Goal: Task Accomplishment & Management: Complete application form

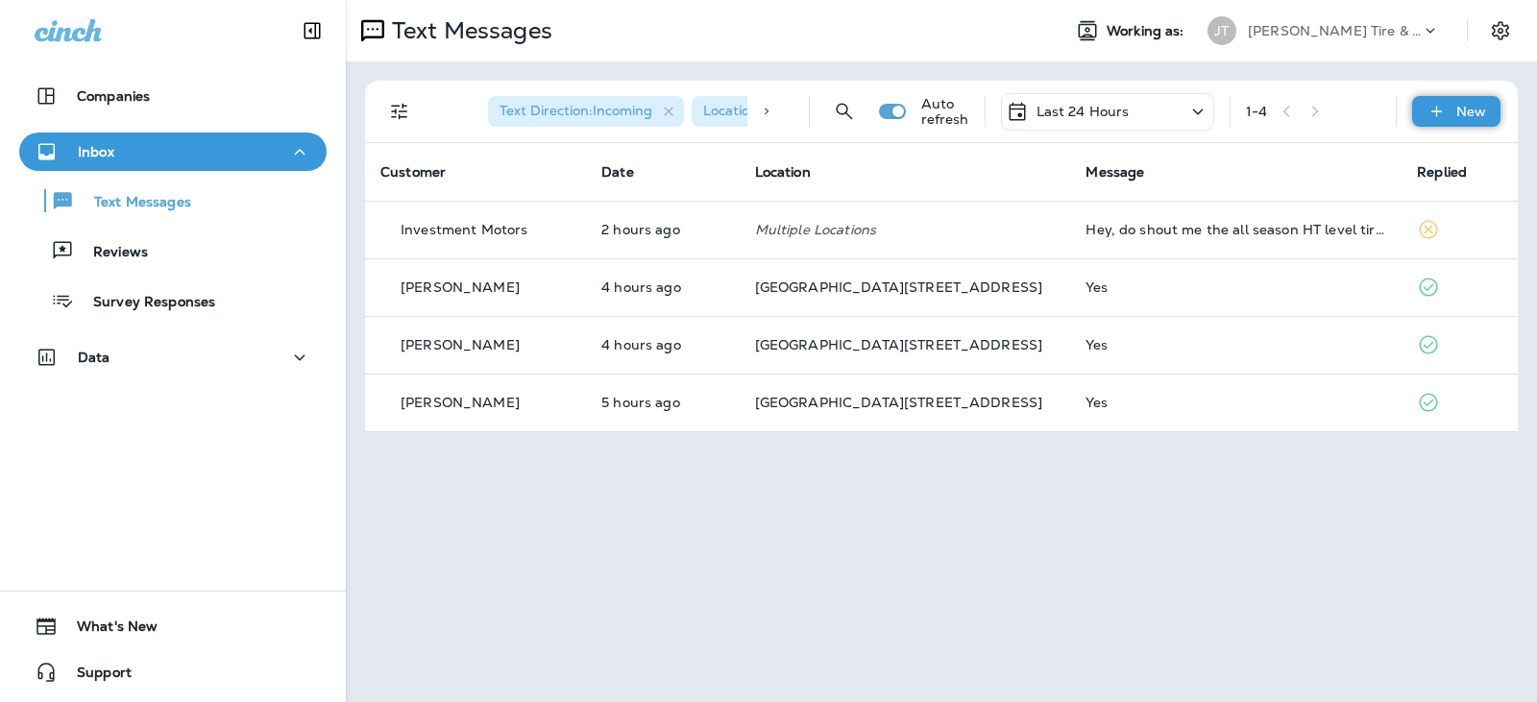
click at [1452, 118] on div "New" at bounding box center [1456, 111] width 88 height 31
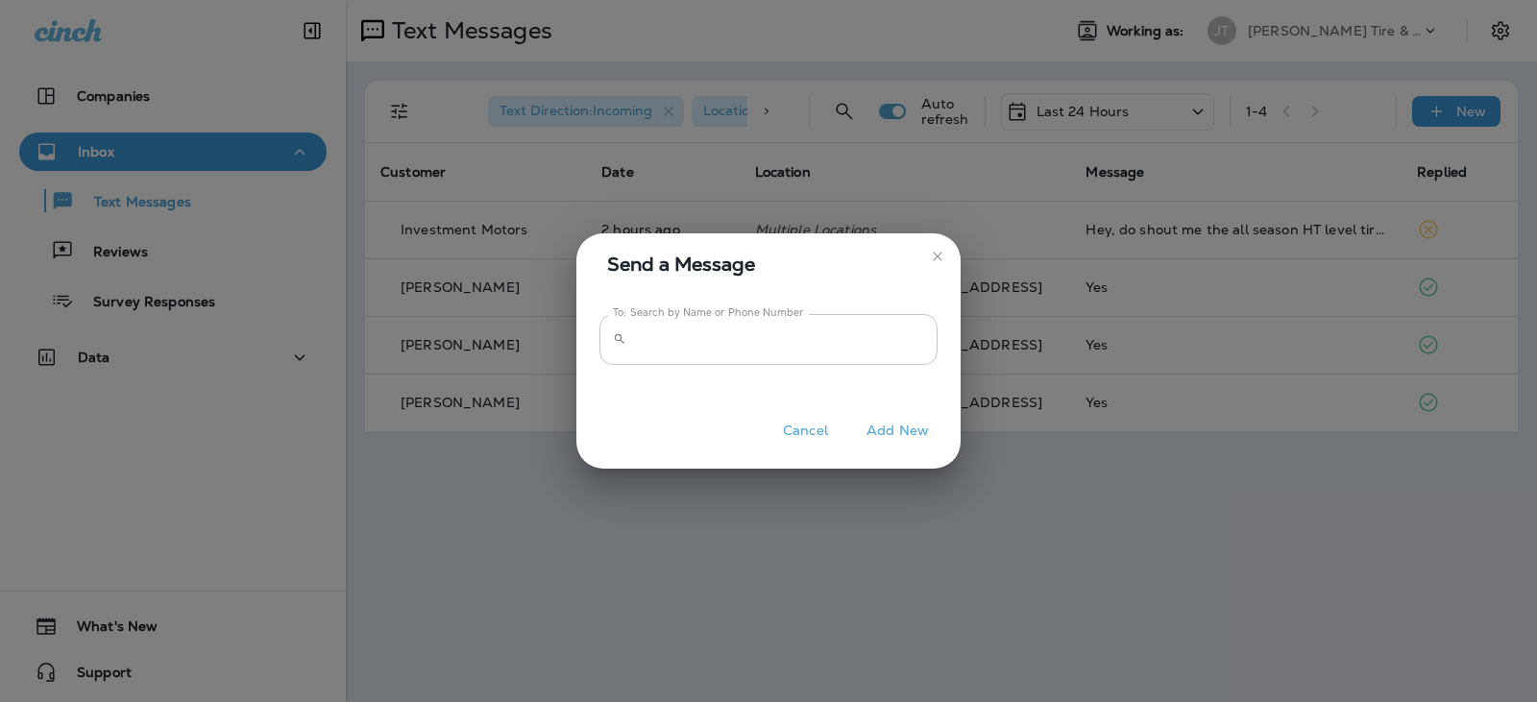
click at [792, 349] on input "To: Search by Name or Phone Number" at bounding box center [785, 339] width 303 height 51
type input "**********"
click at [890, 425] on button "Add New" at bounding box center [898, 431] width 82 height 30
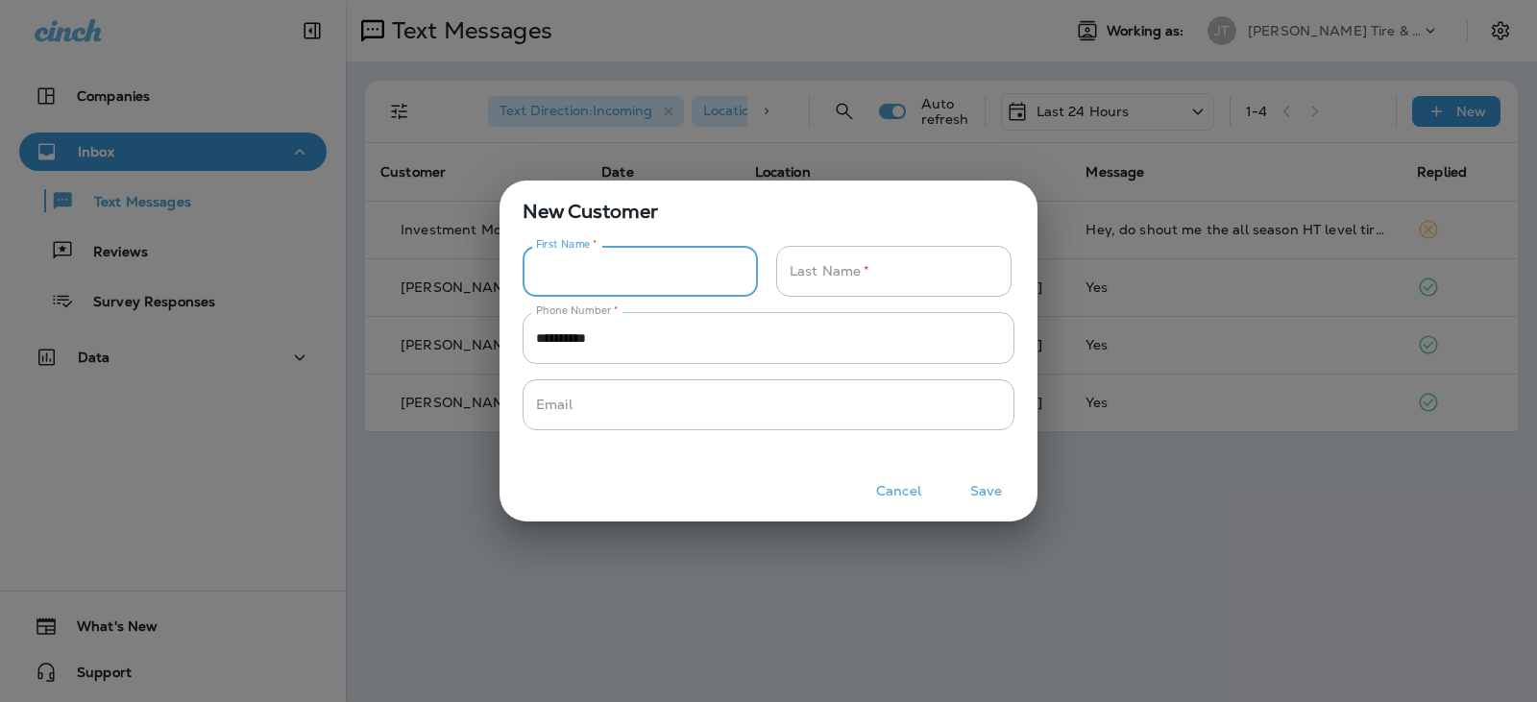
drag, startPoint x: 637, startPoint y: 275, endPoint x: 643, endPoint y: 262, distance: 13.8
click at [637, 275] on input "Phone Number   *" at bounding box center [629, 271] width 214 height 51
type input "***"
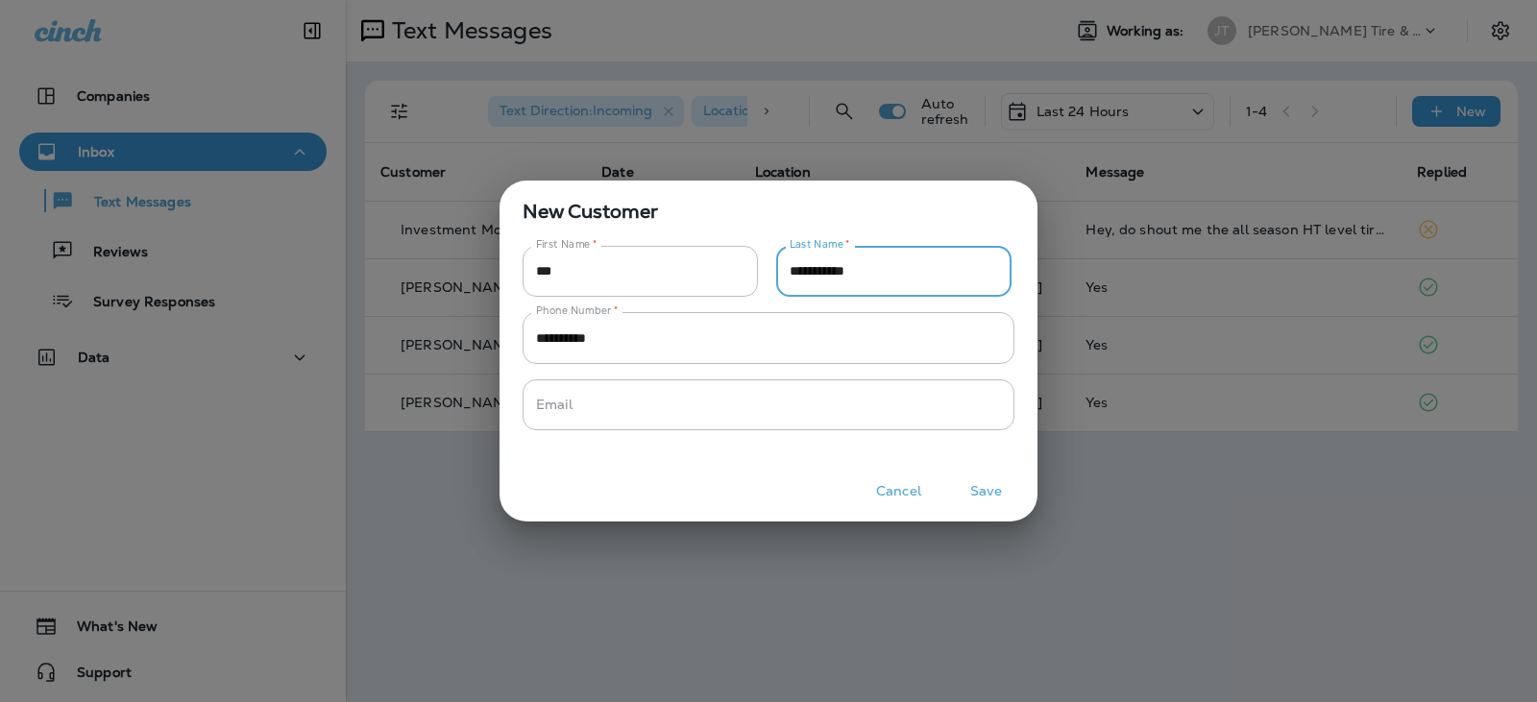
type input "**********"
click at [979, 488] on button "Save" at bounding box center [986, 491] width 72 height 30
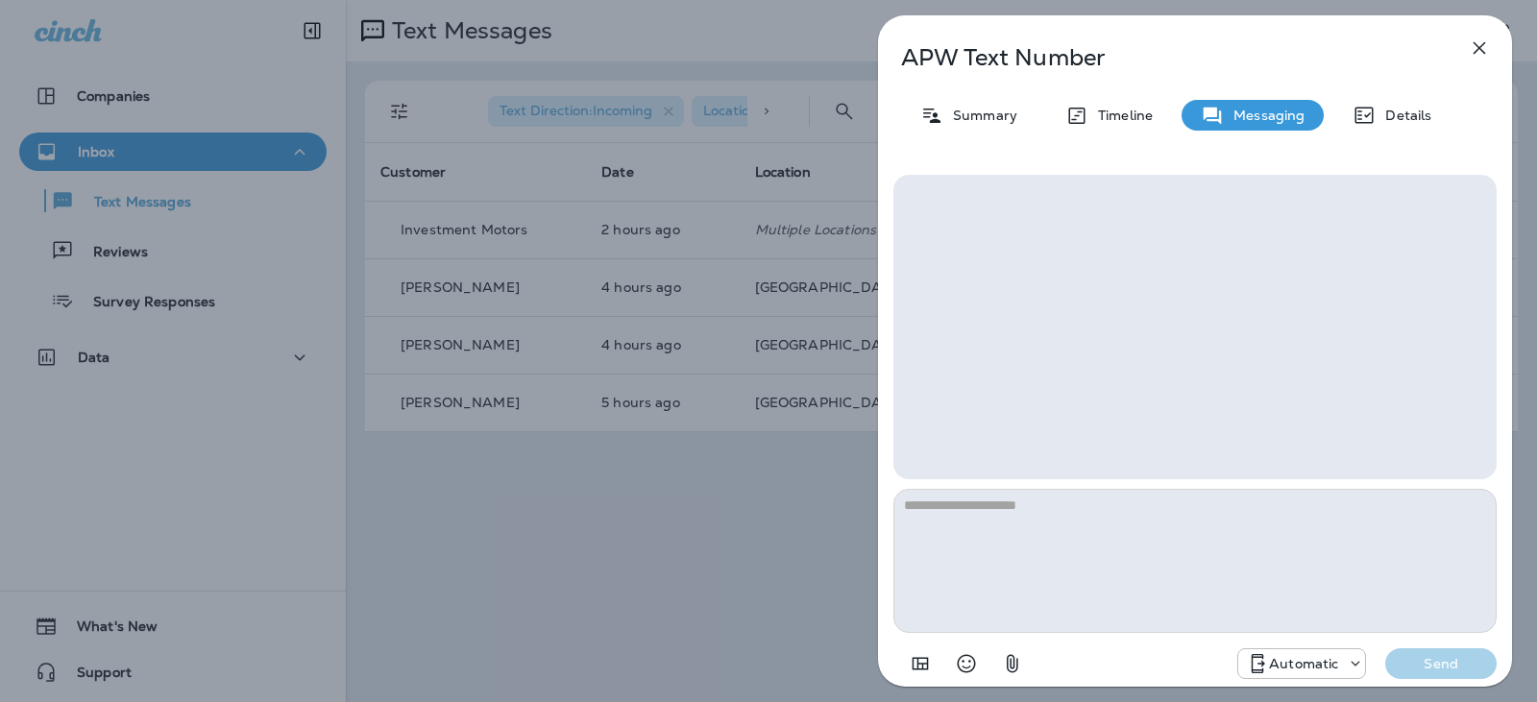
click at [1277, 667] on p "Automatic" at bounding box center [1303, 663] width 69 height 15
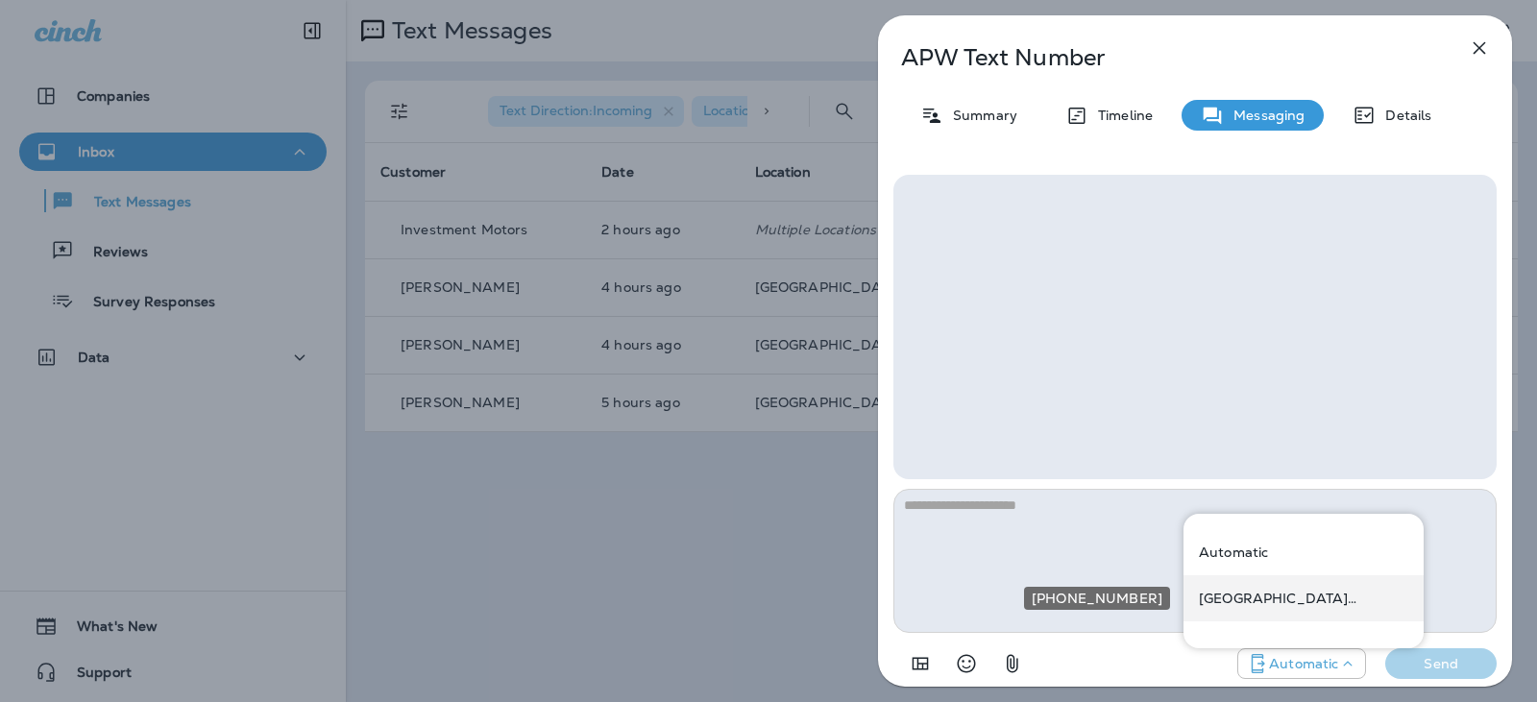
click at [1295, 603] on p "[GEOGRAPHIC_DATA][STREET_ADDRESS] ([STREET_ADDRESS])" at bounding box center [1303, 598] width 209 height 15
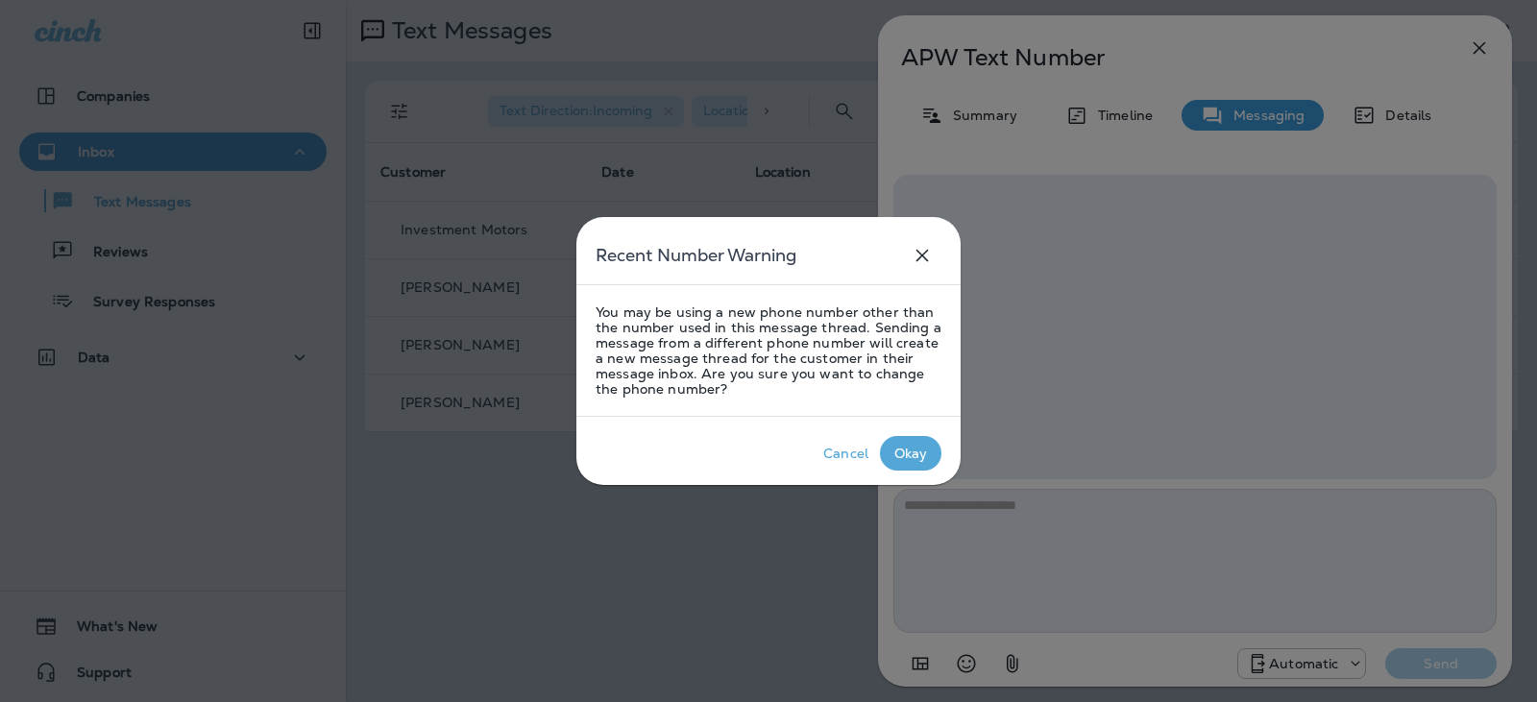
click at [916, 447] on div "Okay" at bounding box center [911, 453] width 34 height 15
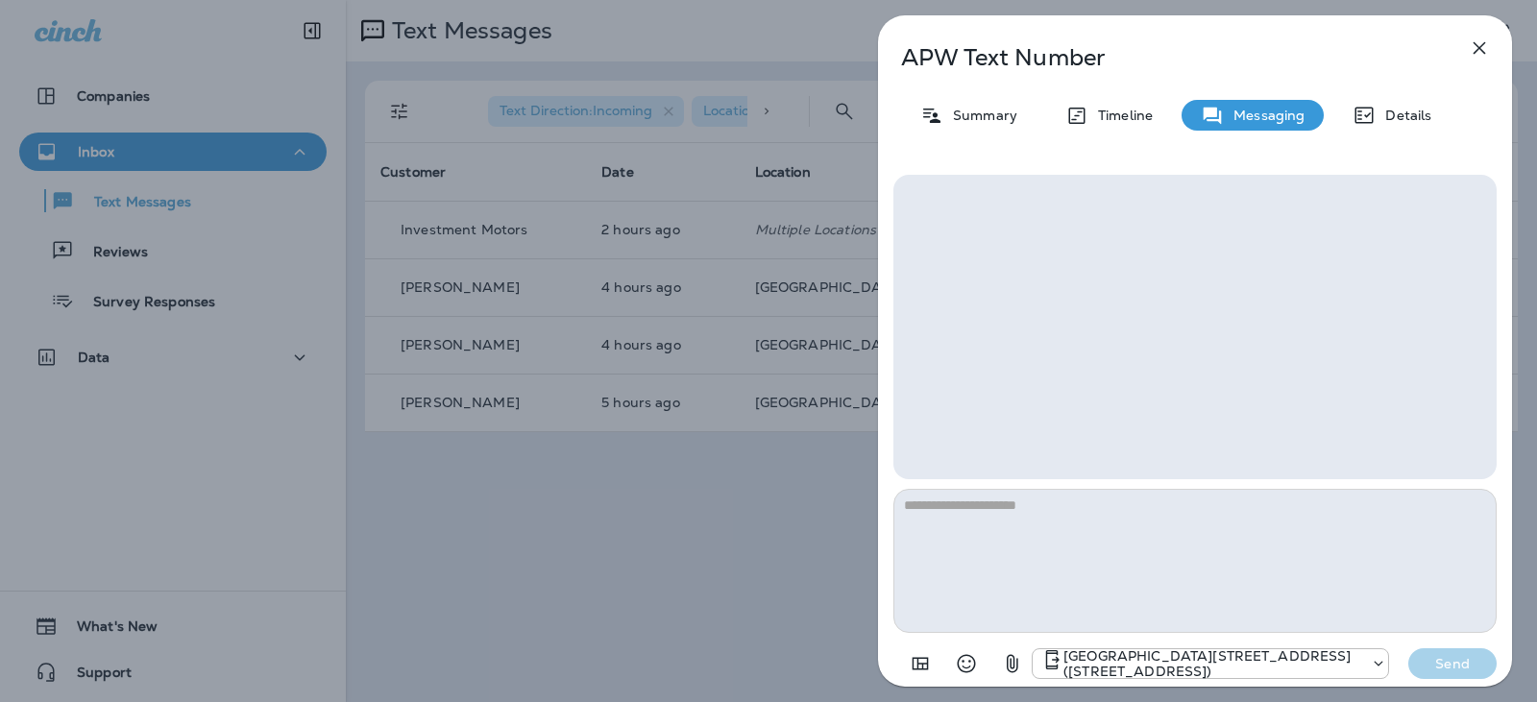
click at [1004, 663] on icon "button" at bounding box center [1012, 663] width 23 height 23
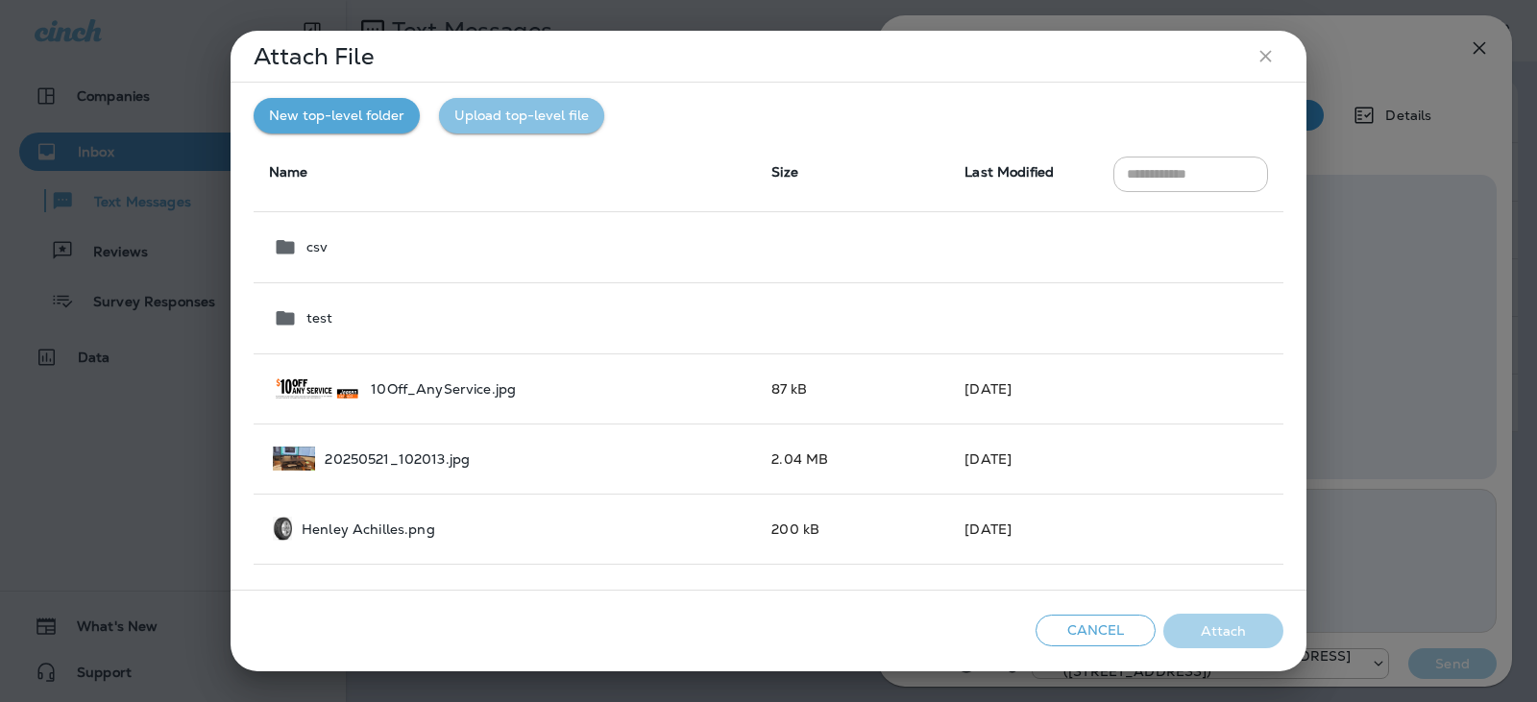
click at [501, 127] on button "Upload top-level file" at bounding box center [521, 116] width 165 height 36
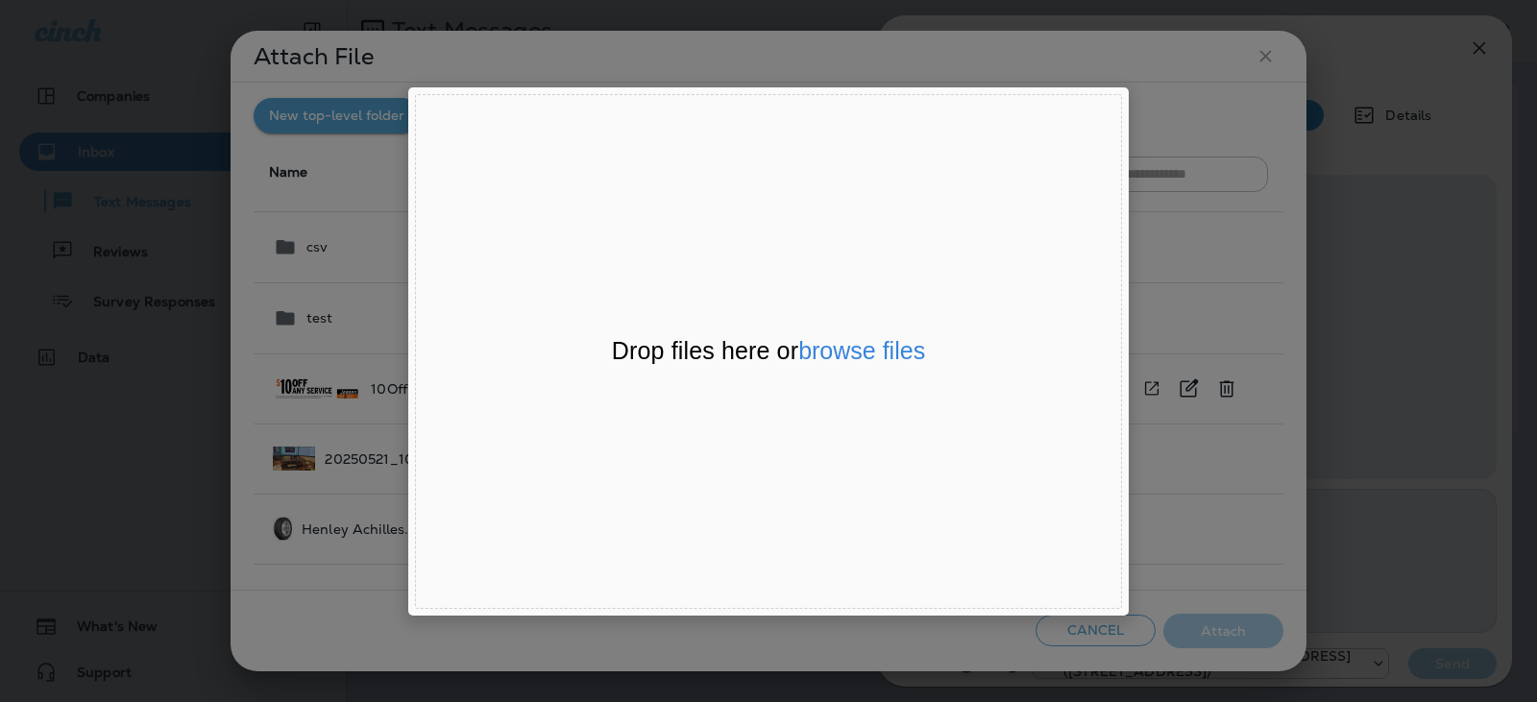
click at [262, 389] on div "File Uploader Window (Press escape to close)" at bounding box center [768, 351] width 1537 height 702
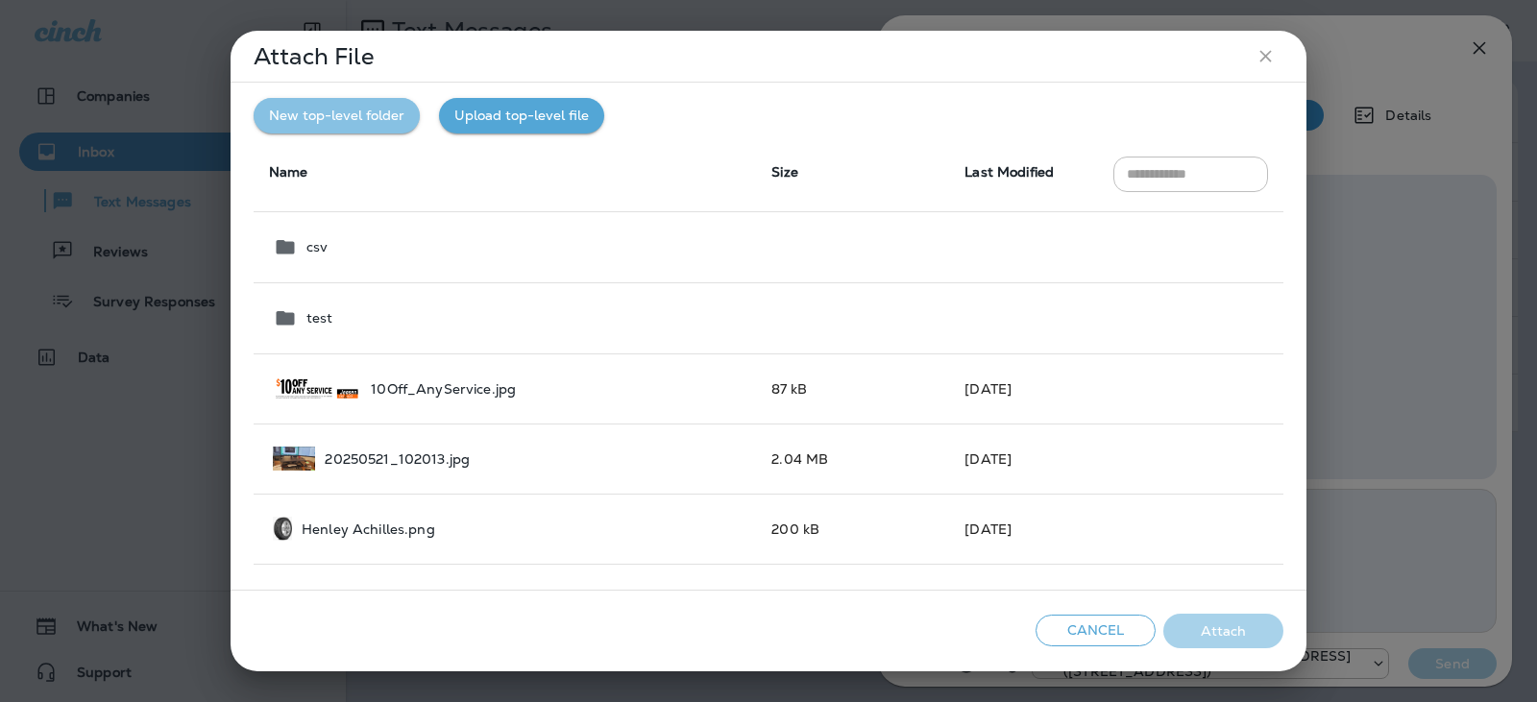
click at [349, 119] on button "New top-level folder" at bounding box center [337, 116] width 166 height 36
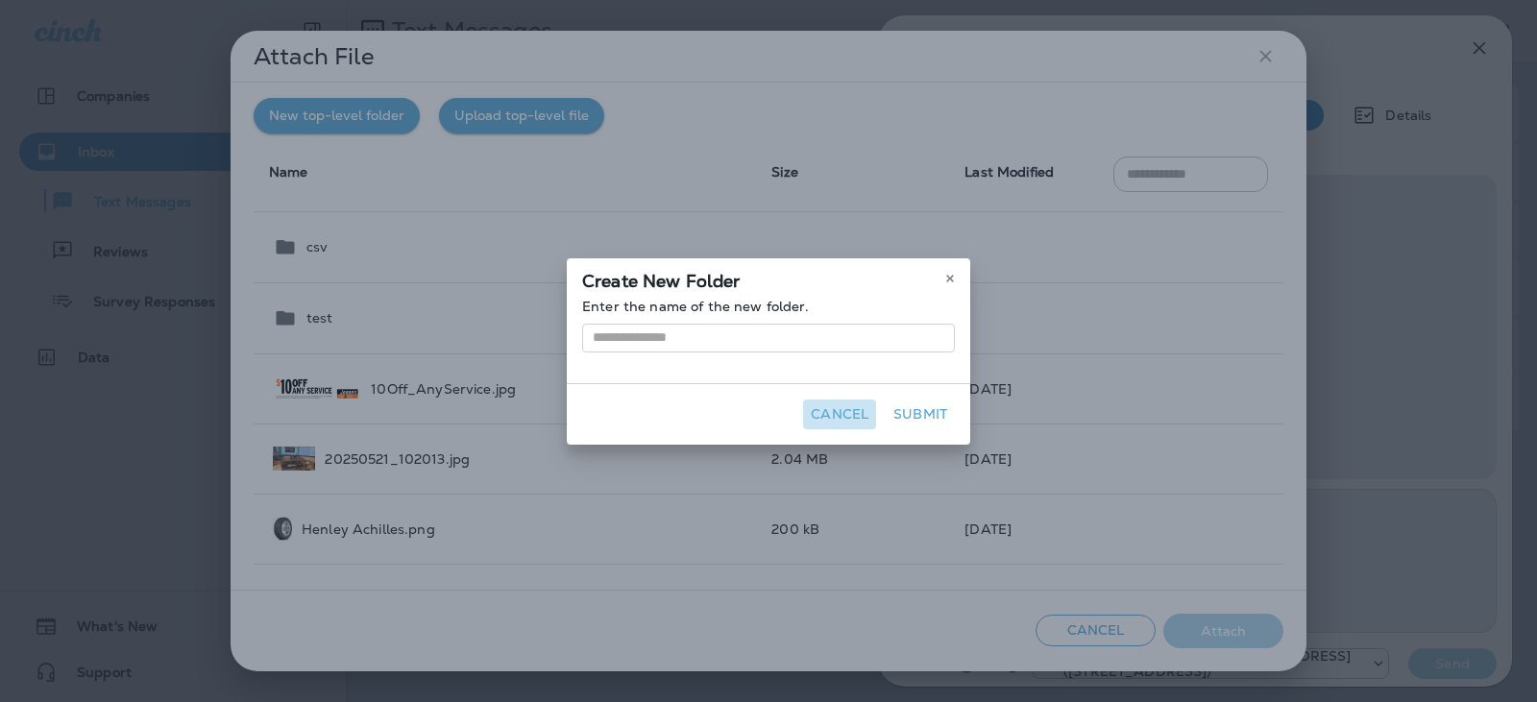
click at [848, 416] on button "Cancel" at bounding box center [839, 415] width 73 height 30
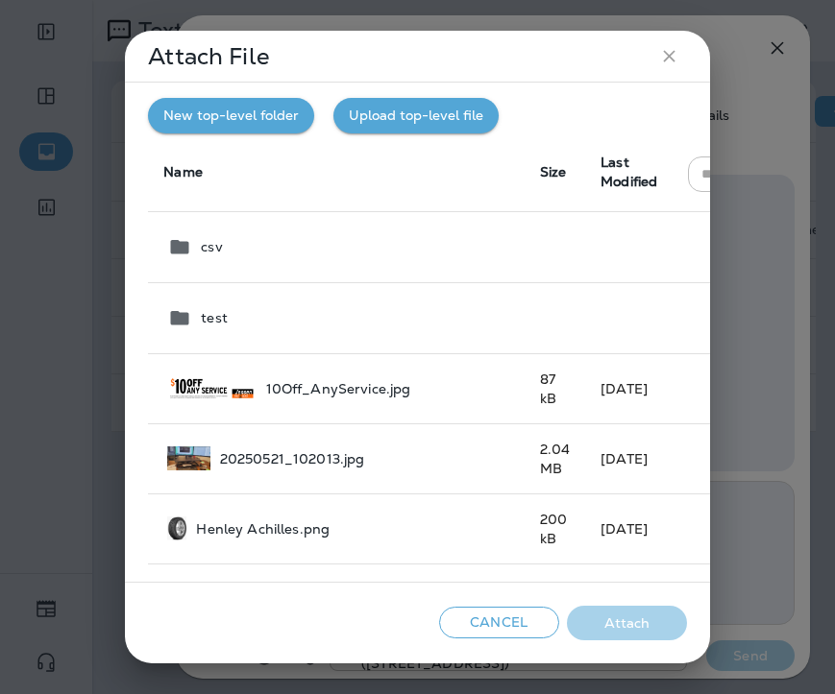
click at [419, 123] on button "Upload top-level file" at bounding box center [415, 116] width 165 height 36
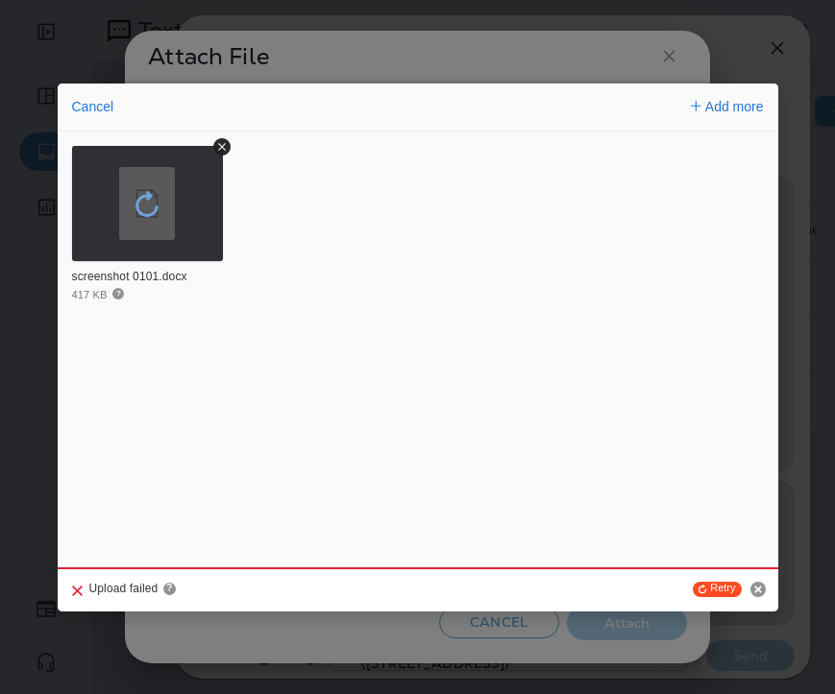
click at [146, 208] on icon "Retry upload" at bounding box center [146, 203] width 27 height 27
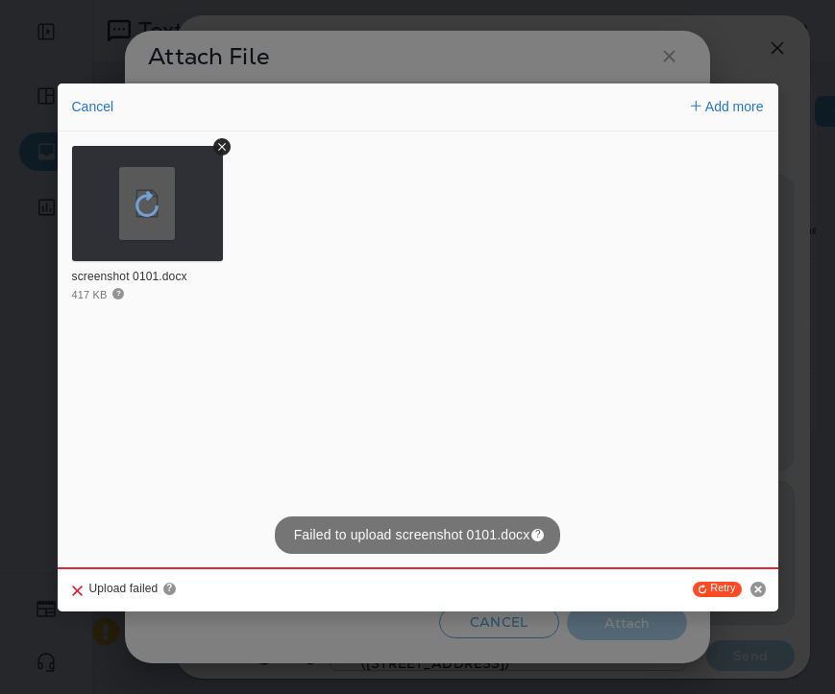
click at [146, 208] on icon "Retry upload" at bounding box center [146, 203] width 27 height 27
click at [703, 589] on icon "Retry upload" at bounding box center [702, 590] width 8 height 10
click at [222, 150] on icon "Remove file" at bounding box center [221, 146] width 17 height 17
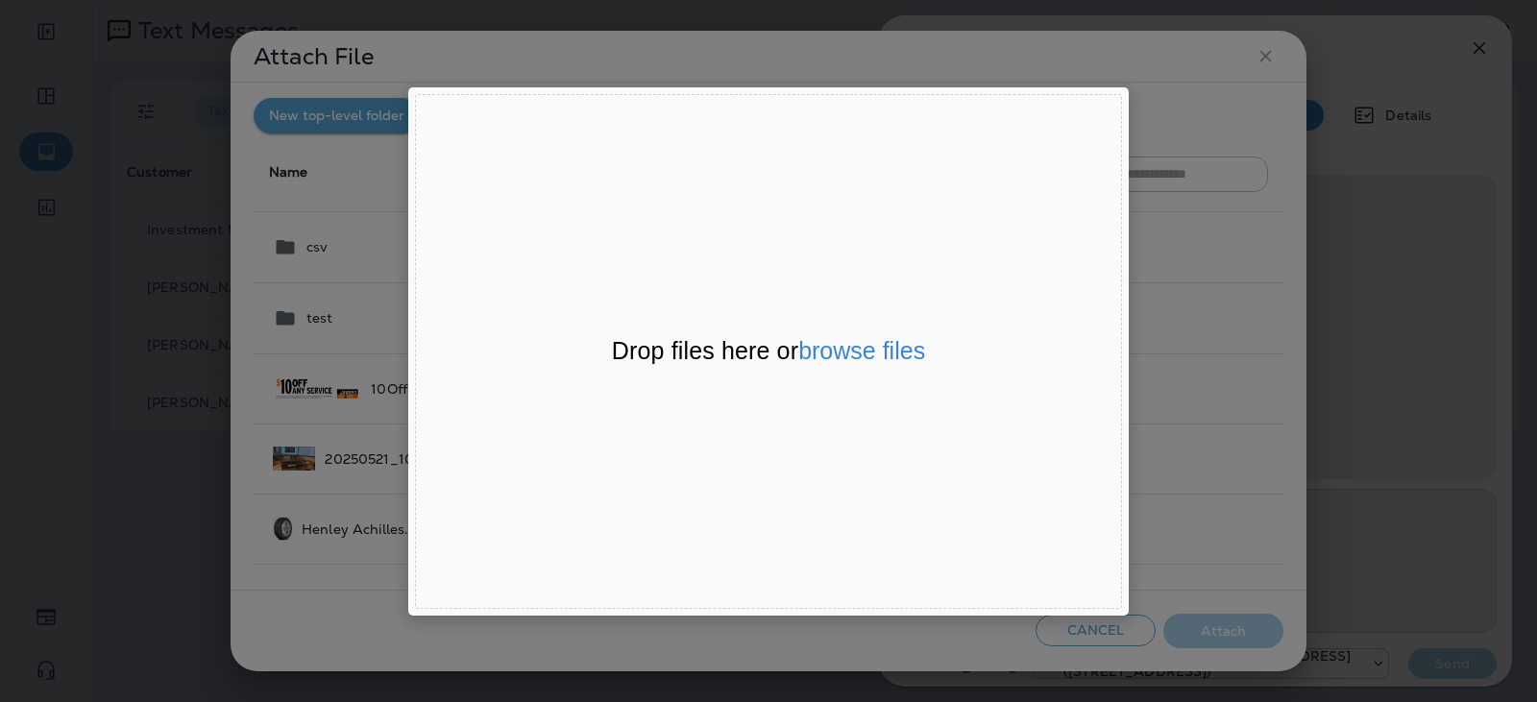
click at [1272, 286] on div "File Uploader Window (Press escape to close)" at bounding box center [768, 351] width 1537 height 702
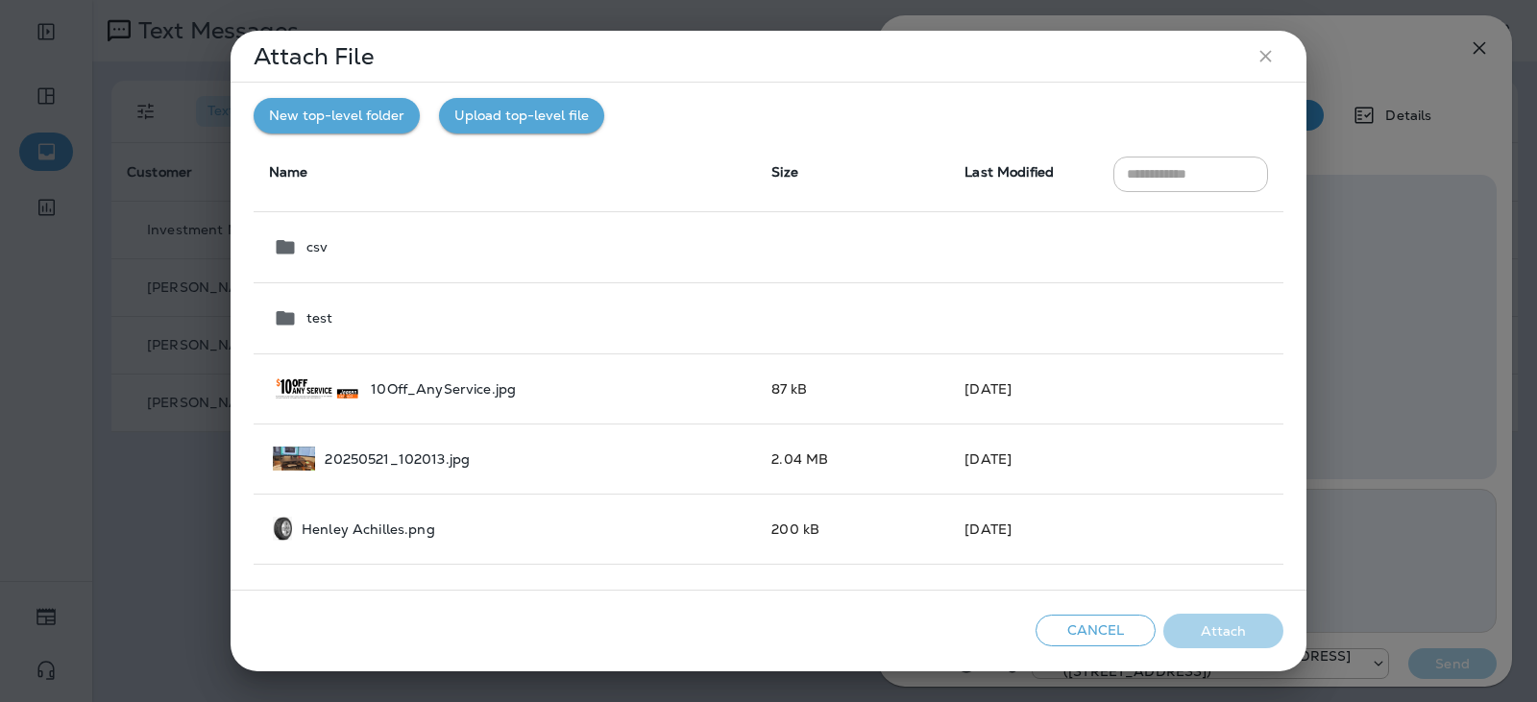
click at [1260, 53] on icon "close" at bounding box center [1265, 56] width 20 height 20
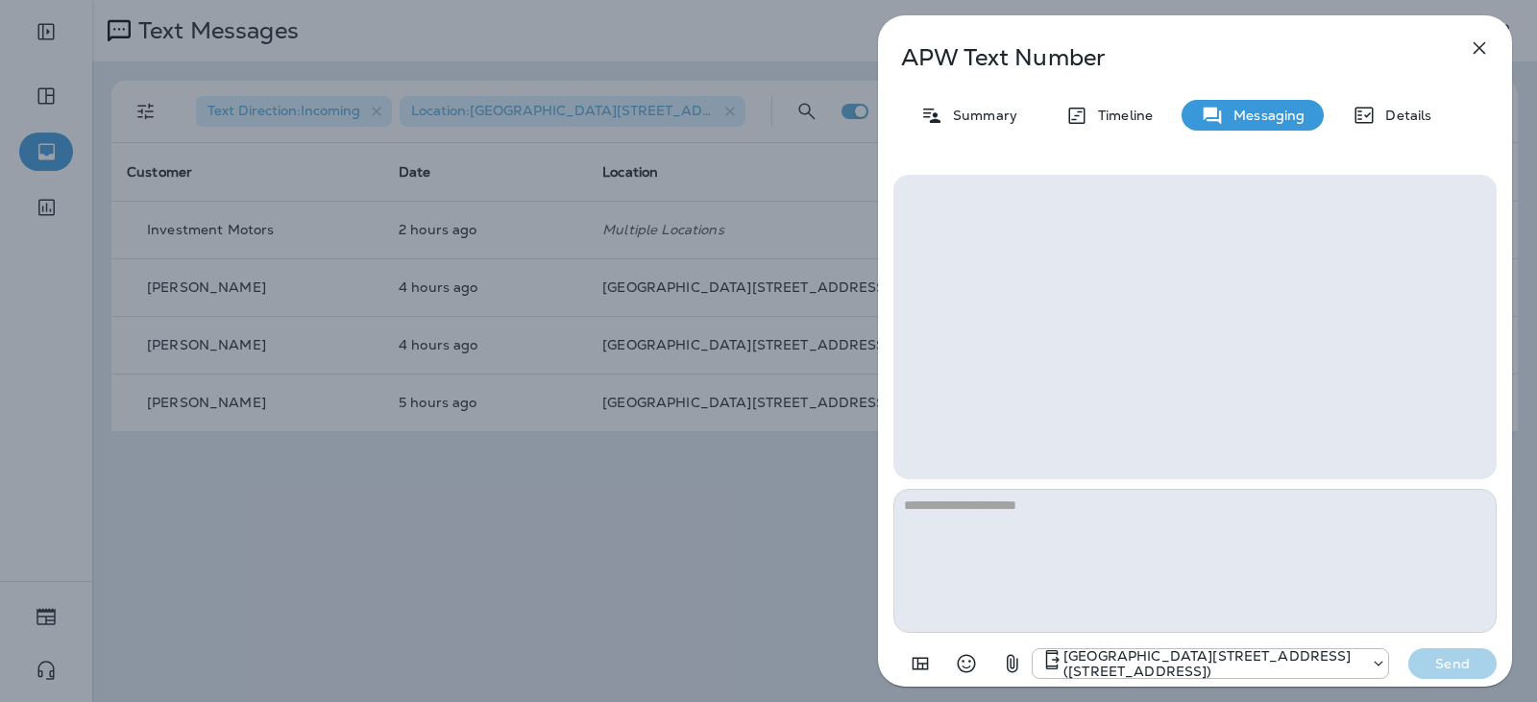
click at [1487, 47] on icon "button" at bounding box center [1478, 47] width 23 height 23
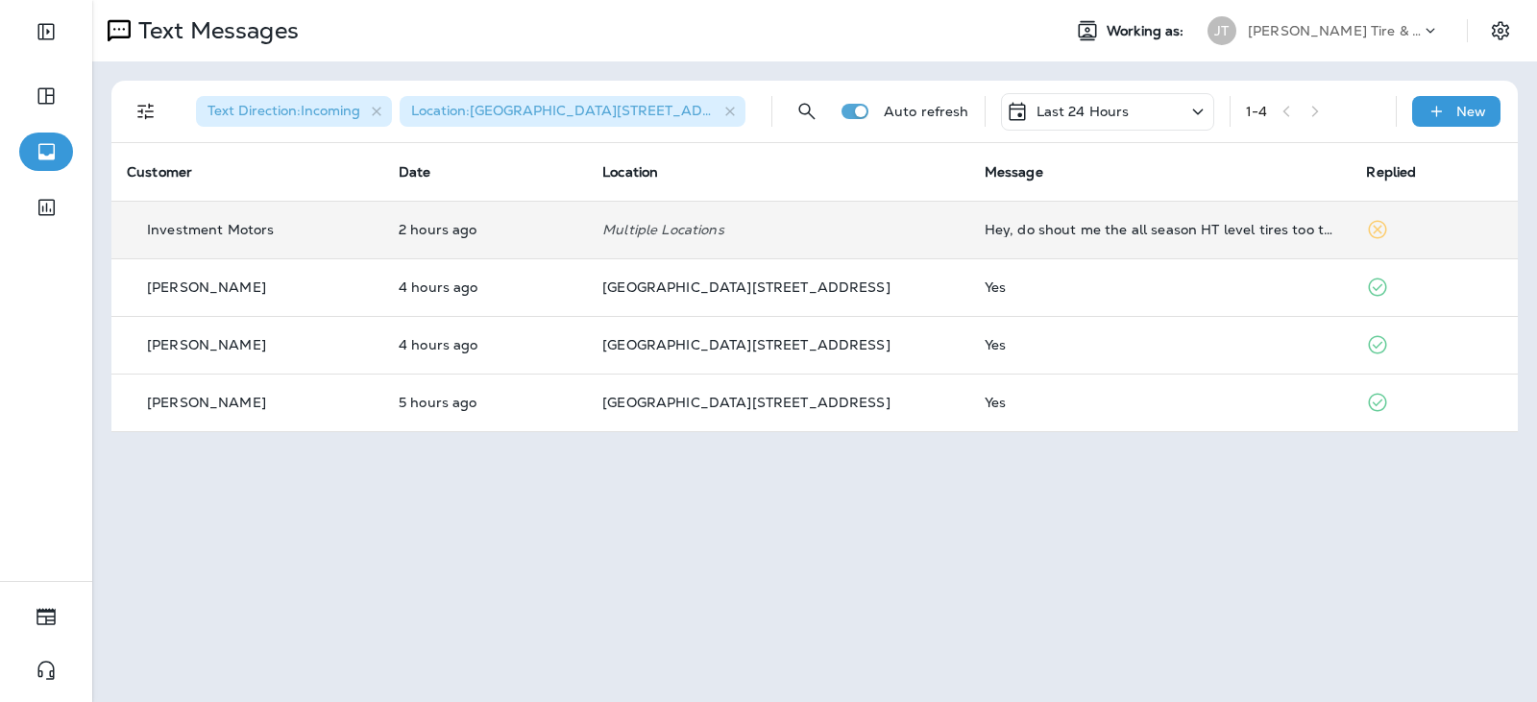
click at [795, 207] on td "Multiple Locations" at bounding box center [778, 230] width 382 height 58
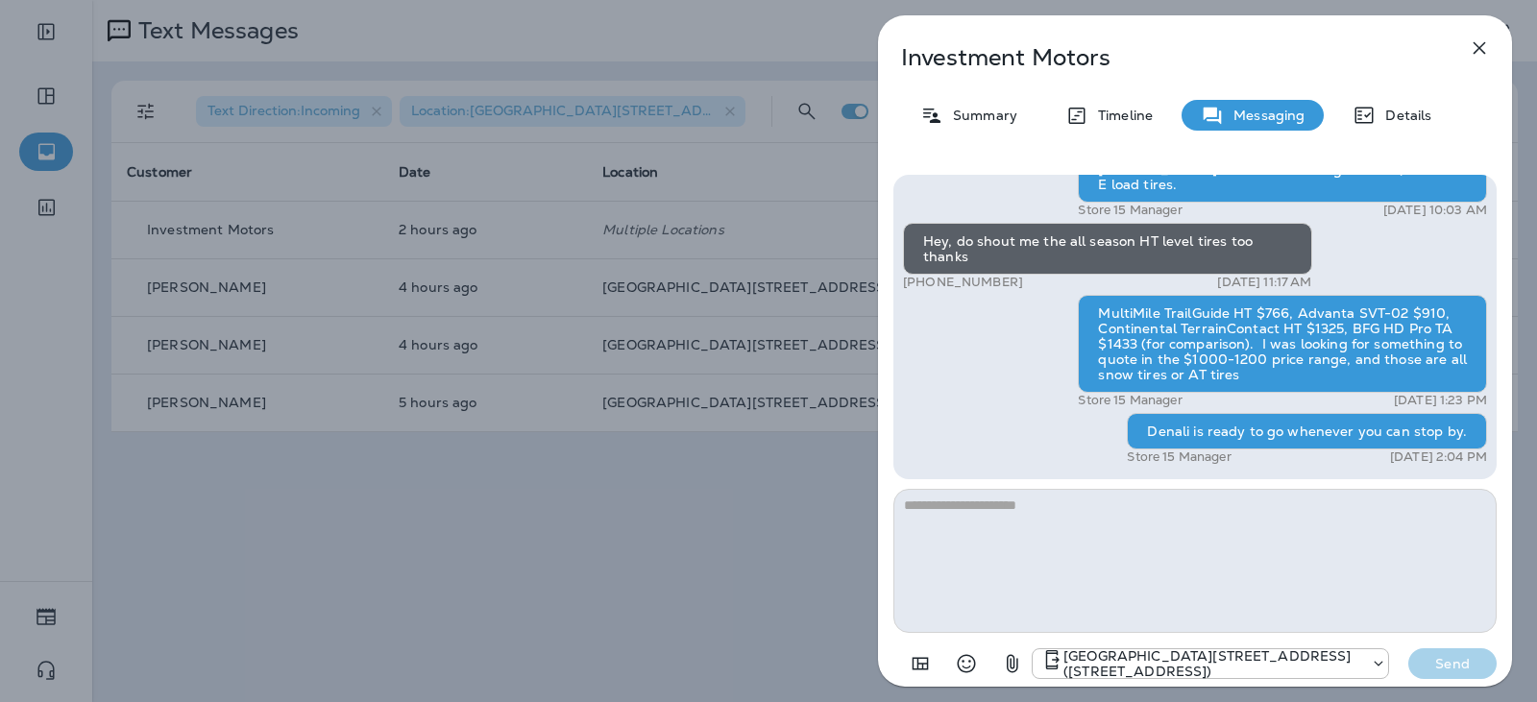
click at [1475, 50] on icon "button" at bounding box center [1478, 47] width 23 height 23
